Goal: Find specific page/section: Find specific page/section

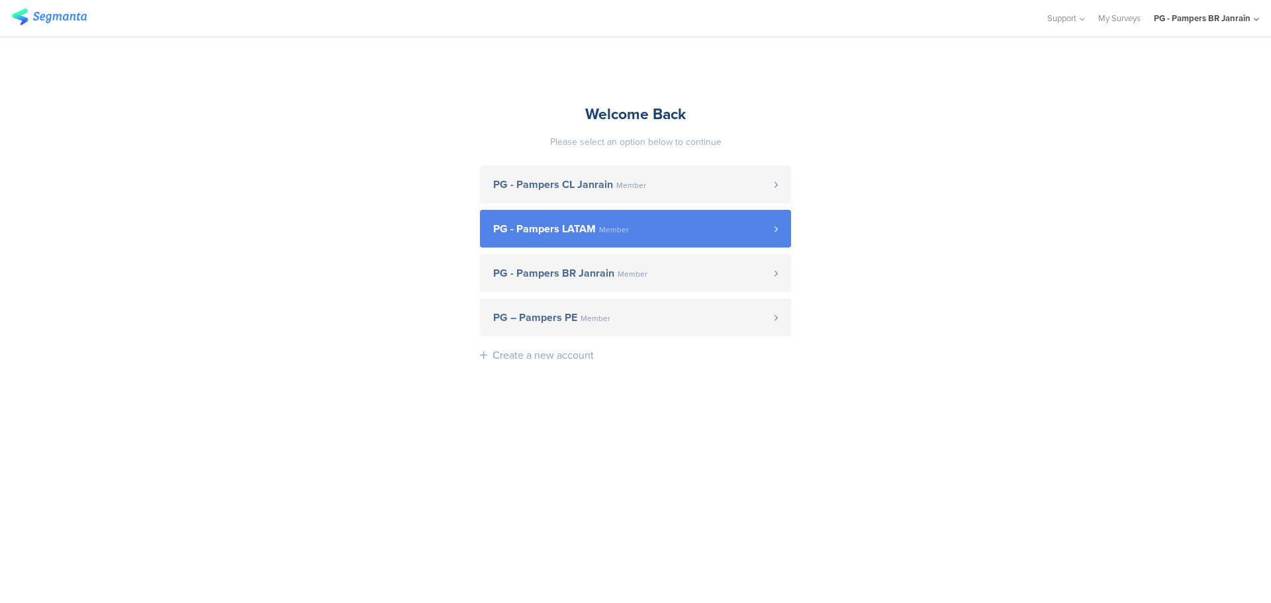
click at [659, 237] on link "PG - Pampers LATAM Member" at bounding box center [635, 229] width 311 height 38
